Goal: Check status

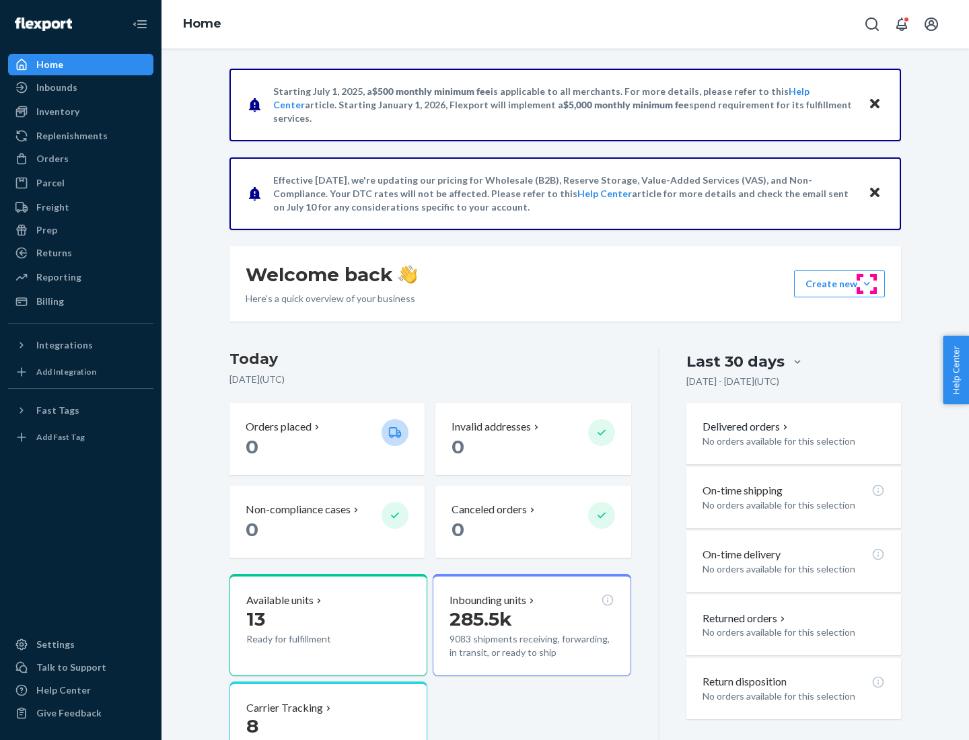
click at [866, 284] on button "Create new Create new inbound Create new order Create new product" at bounding box center [839, 283] width 91 height 27
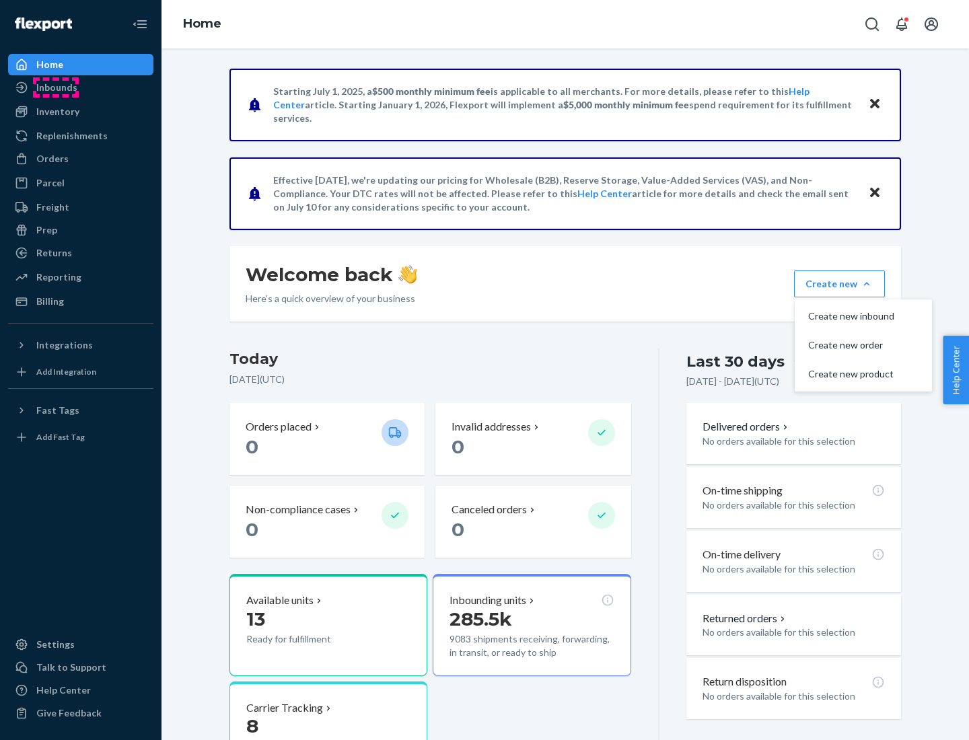
click at [56, 87] on div "Inbounds" at bounding box center [56, 87] width 41 height 13
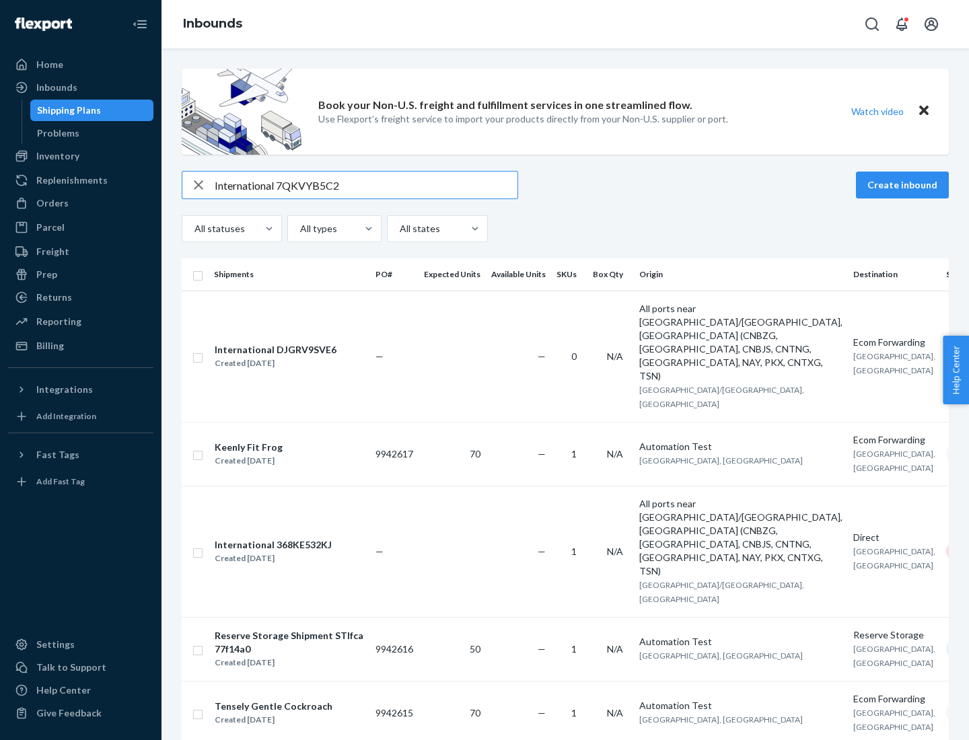
type input "International 7QKVYB5C29"
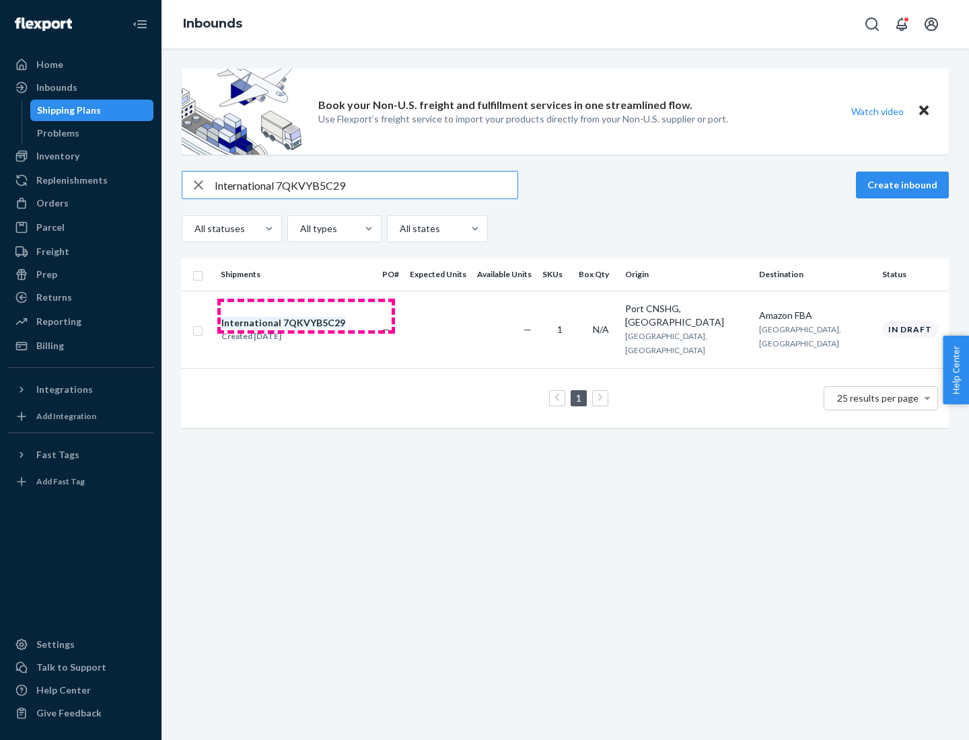
click at [306, 330] on div "Created [DATE]" at bounding box center [283, 336] width 124 height 13
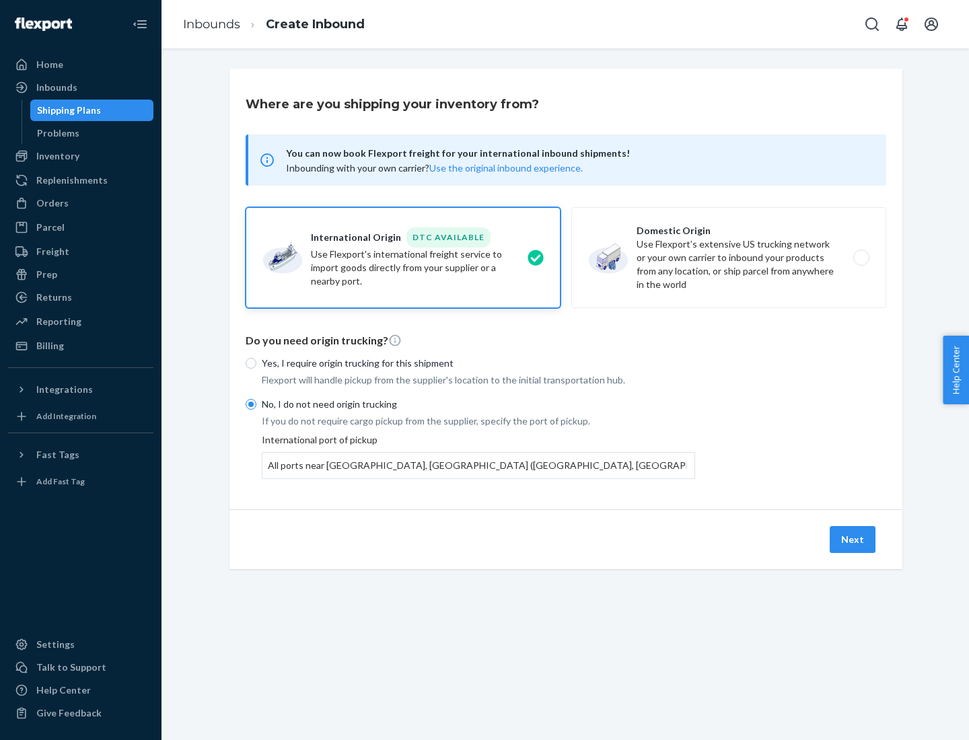
click at [853, 539] on button "Next" at bounding box center [852, 539] width 46 height 27
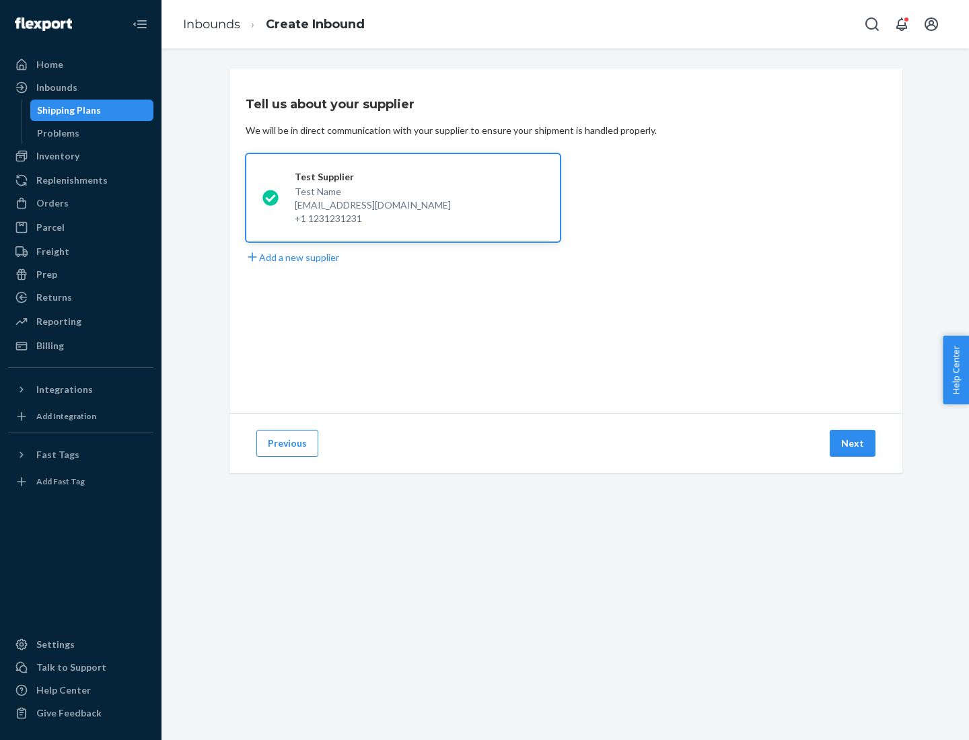
click at [853, 443] on button "Next" at bounding box center [852, 443] width 46 height 27
